Goal: Task Accomplishment & Management: Manage account settings

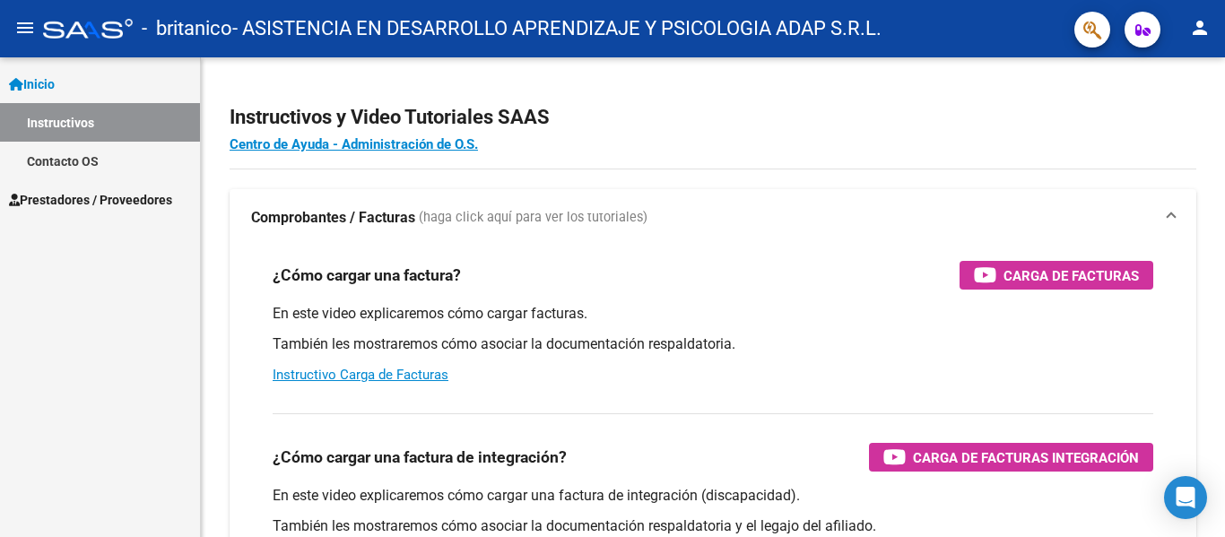
click at [89, 198] on span "Prestadores / Proveedores" at bounding box center [90, 200] width 163 height 20
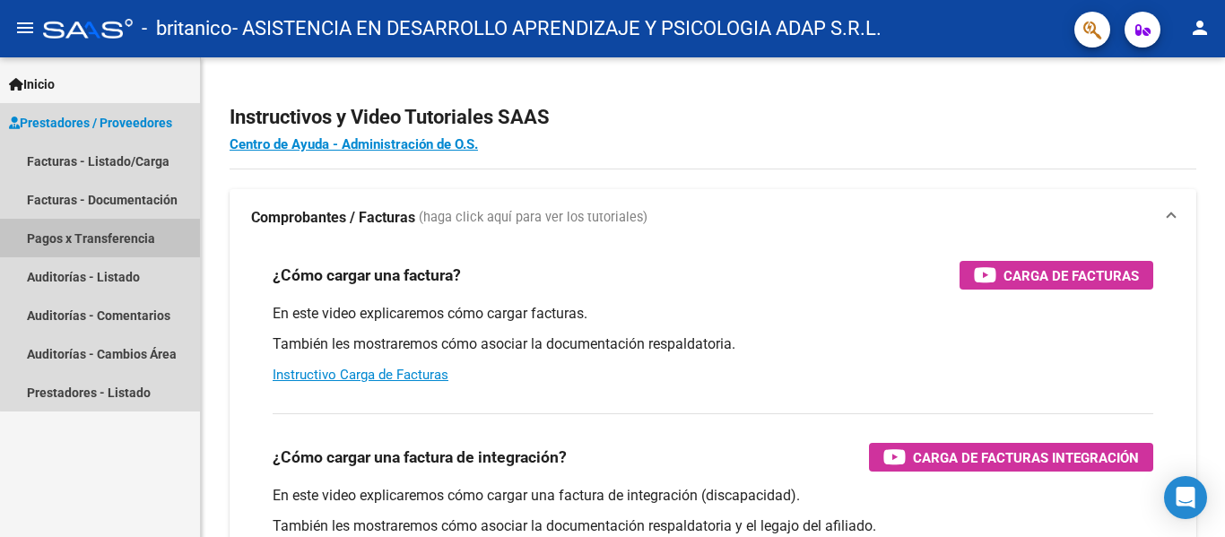
click at [121, 232] on link "Pagos x Transferencia" at bounding box center [100, 238] width 200 height 39
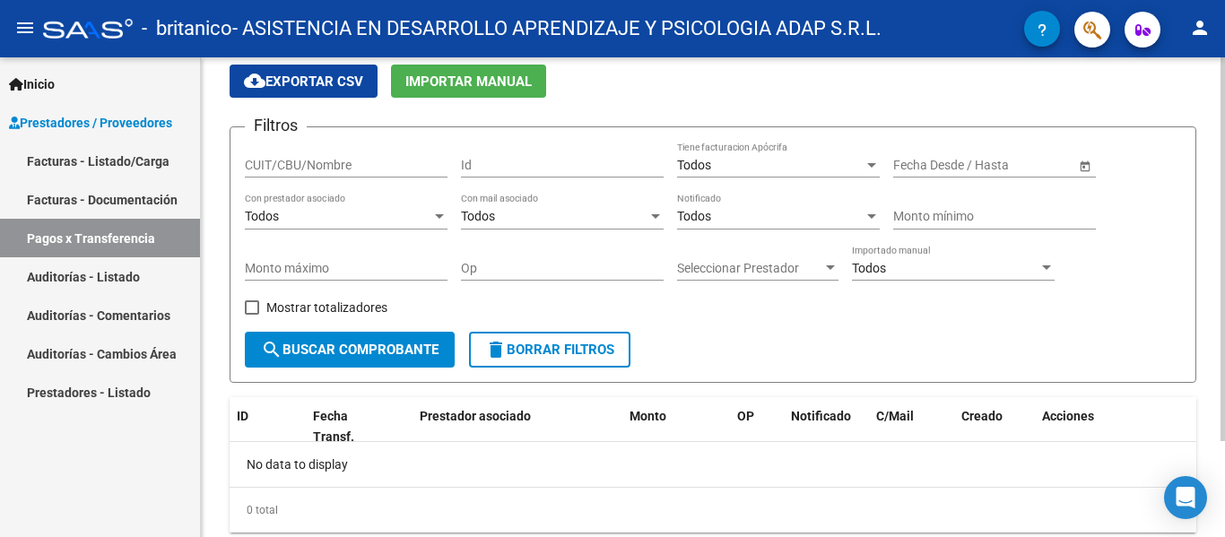
scroll to position [30, 0]
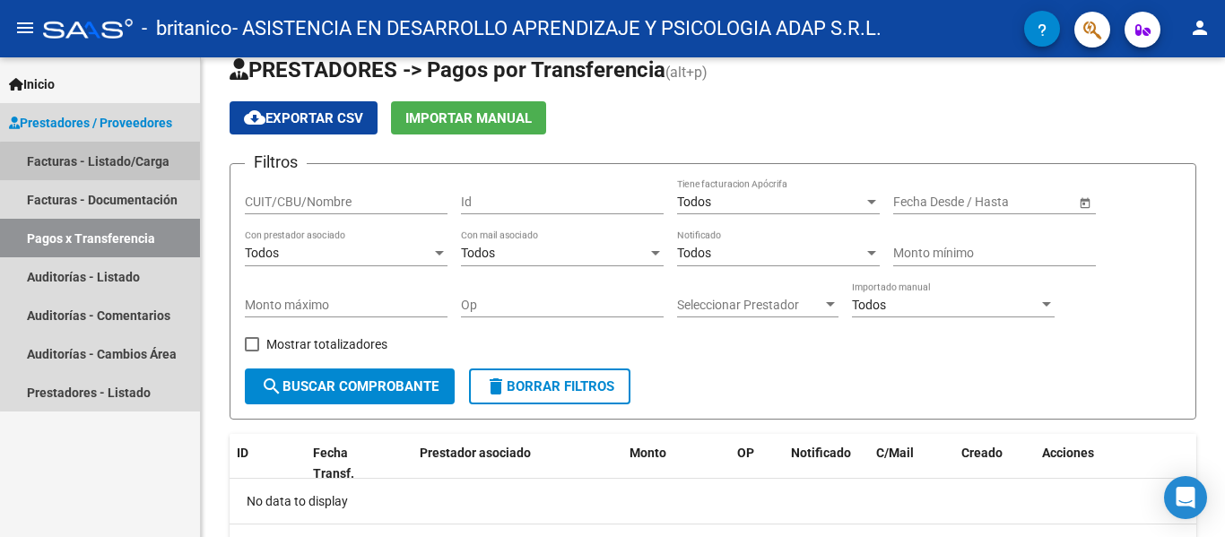
click at [119, 162] on link "Facturas - Listado/Carga" at bounding box center [100, 161] width 200 height 39
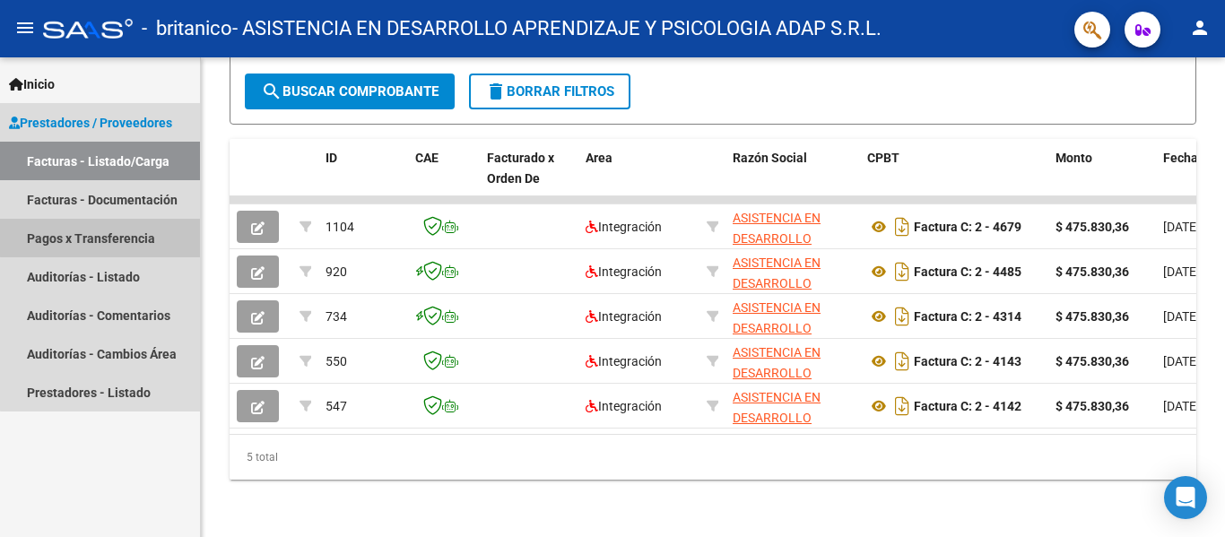
click at [117, 237] on link "Pagos x Transferencia" at bounding box center [100, 238] width 200 height 39
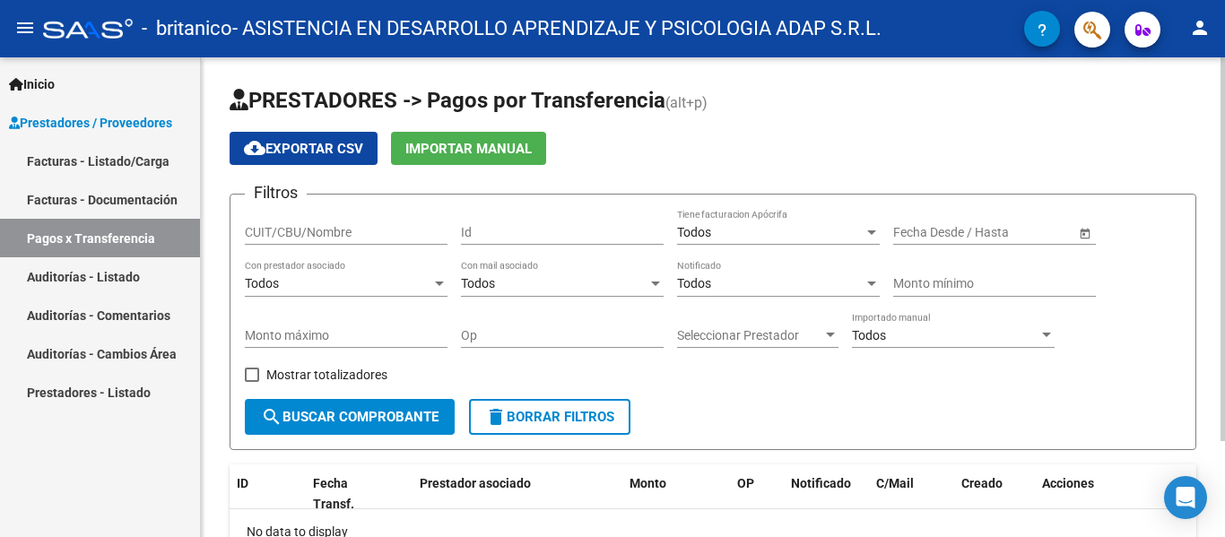
click at [487, 232] on input "Id" at bounding box center [562, 232] width 203 height 15
type input "547"
click at [330, 407] on button "search Buscar Comprobante" at bounding box center [350, 417] width 210 height 36
click at [544, 413] on span "delete Borrar Filtros" at bounding box center [549, 417] width 129 height 16
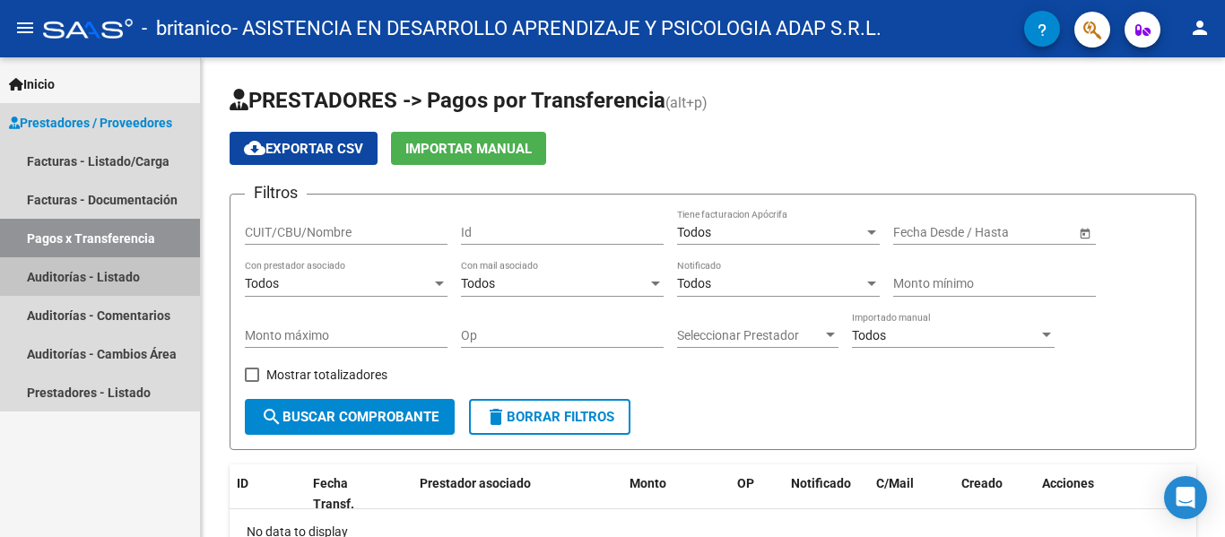
click at [115, 272] on link "Auditorías - Listado" at bounding box center [100, 276] width 200 height 39
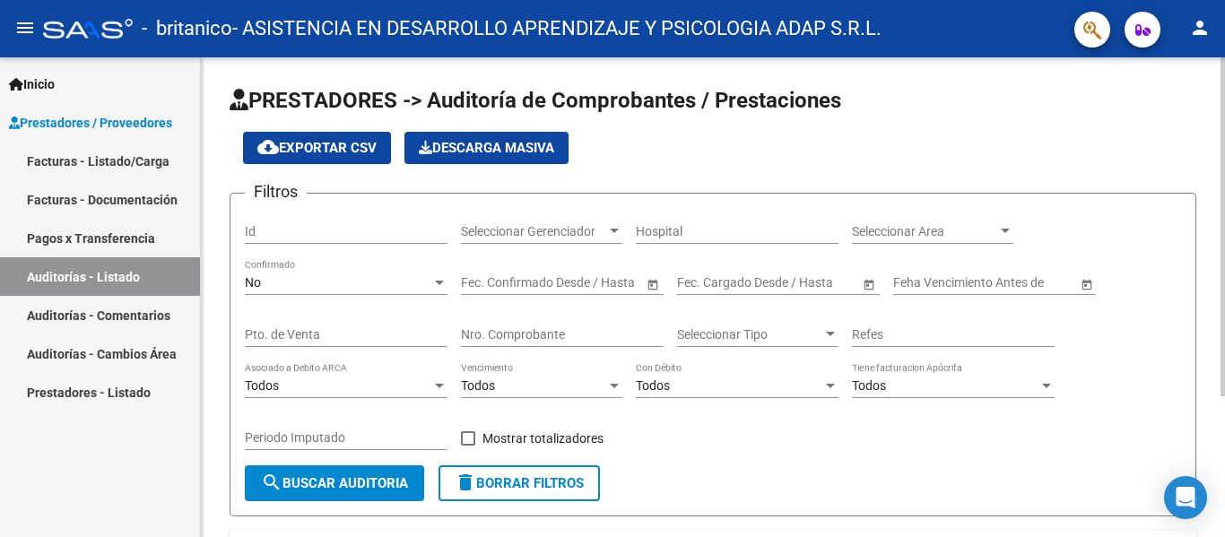
click at [624, 231] on app-drop-down-list "Seleccionar Gerenciador Seleccionar Gerenciador" at bounding box center [548, 233] width 175 height 51
click at [615, 231] on div at bounding box center [614, 231] width 9 height 4
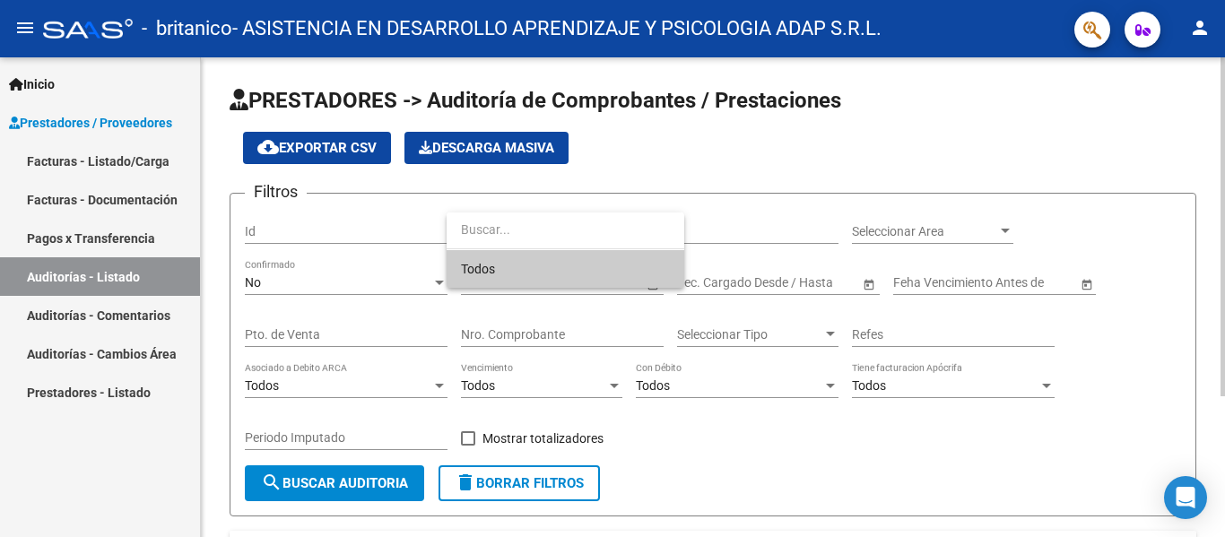
click at [615, 231] on input "dropdown search" at bounding box center [566, 230] width 238 height 38
click at [763, 230] on div at bounding box center [612, 268] width 1225 height 537
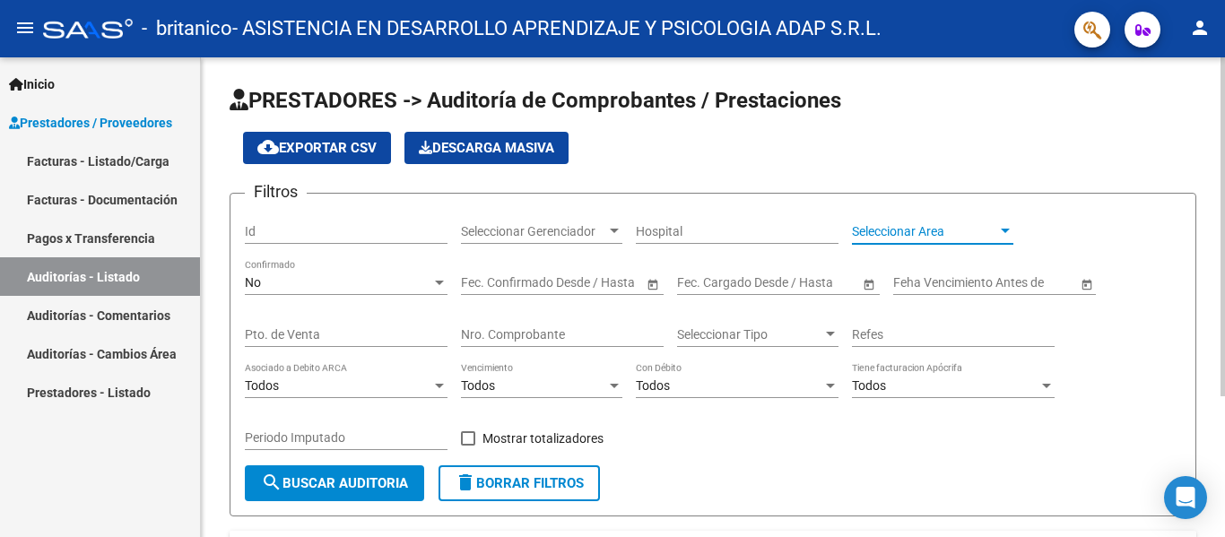
click at [1001, 230] on div at bounding box center [1005, 231] width 9 height 4
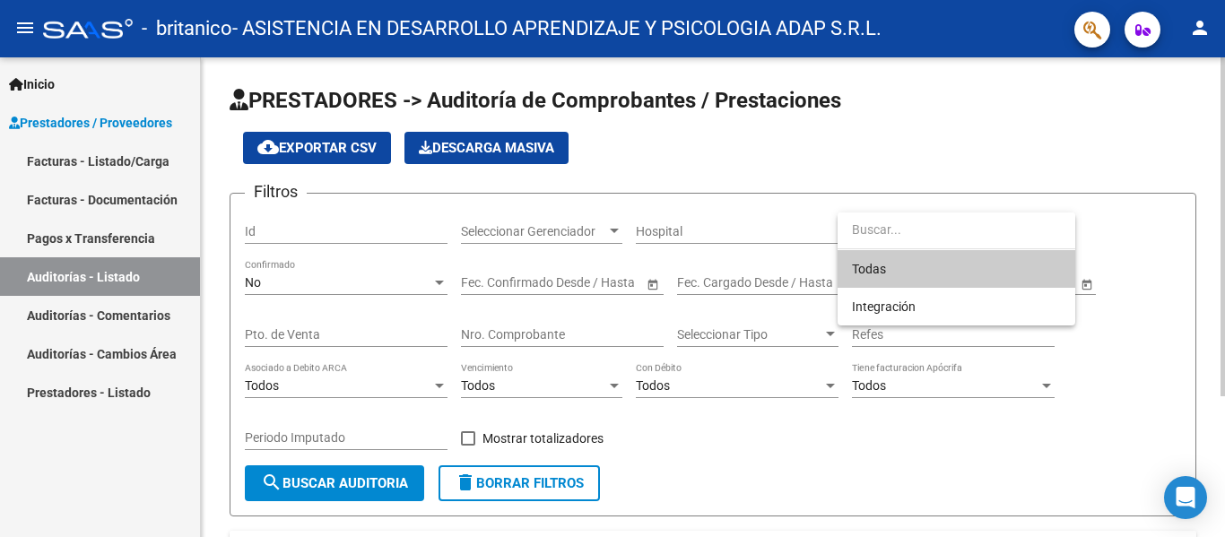
click at [1001, 230] on input "dropdown search" at bounding box center [957, 230] width 238 height 38
click at [1075, 232] on div at bounding box center [612, 268] width 1225 height 537
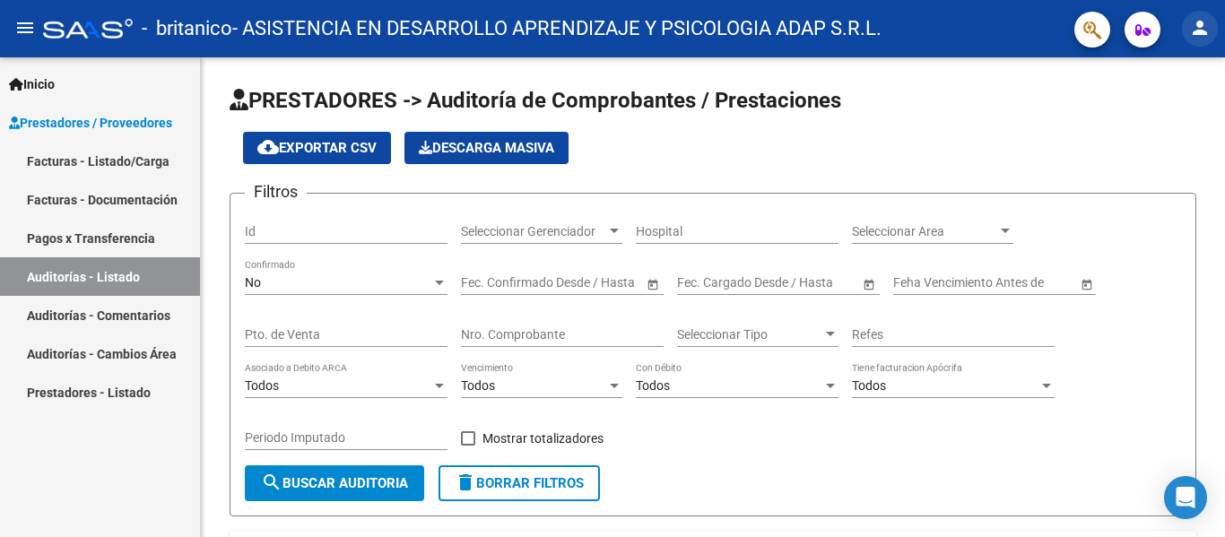
click at [1199, 32] on mat-icon "person" at bounding box center [1200, 28] width 22 height 22
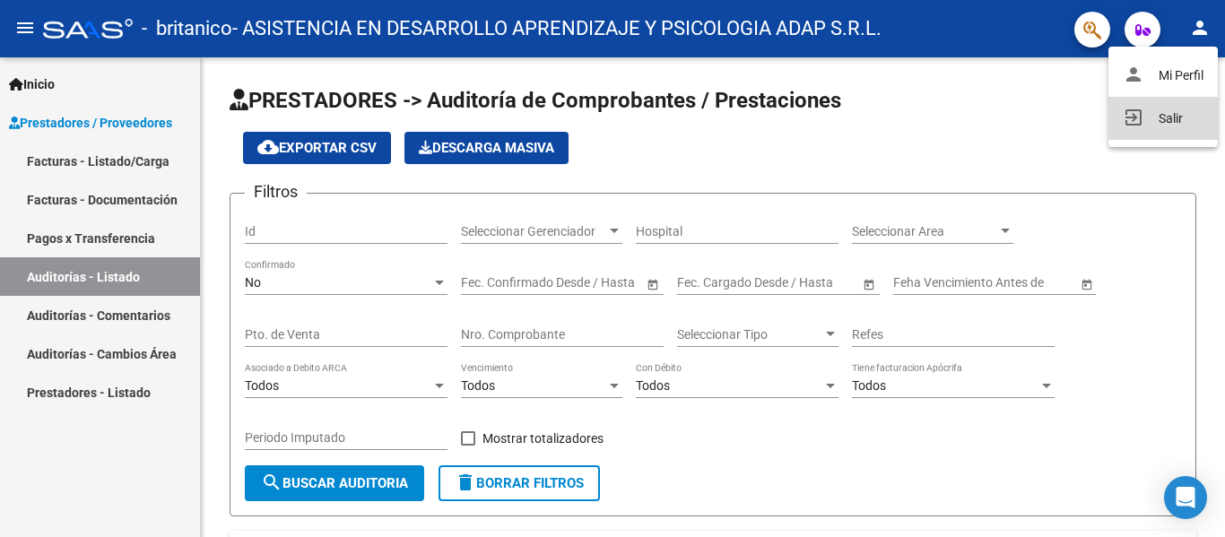
click at [1162, 119] on button "exit_to_app Salir" at bounding box center [1163, 118] width 109 height 43
